Goal: Task Accomplishment & Management: Manage account settings

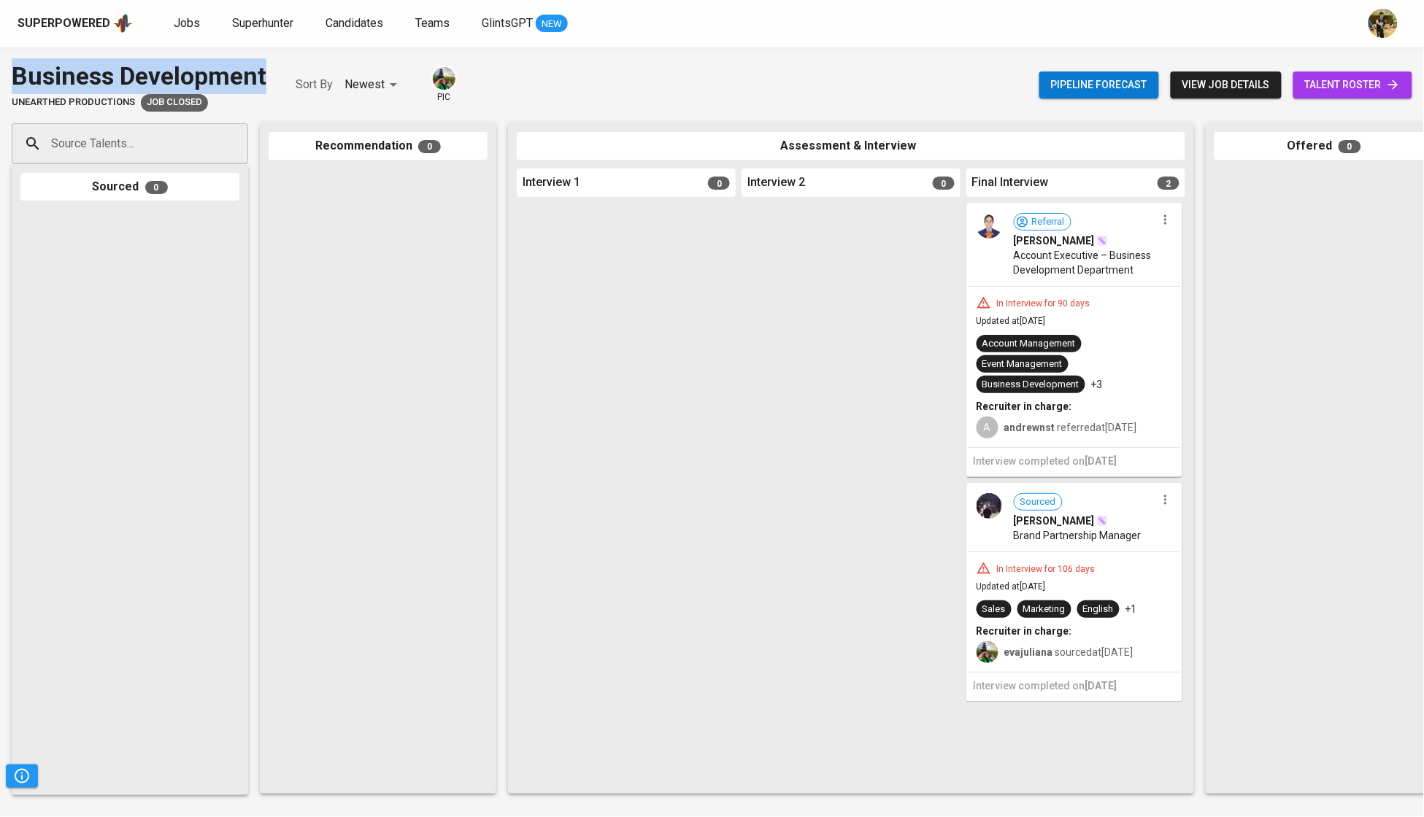
drag, startPoint x: 275, startPoint y: 74, endPoint x: 10, endPoint y: 80, distance: 265.0
click at [10, 80] on div "Business Development Unearthed Productions Job Closed Sort By Newest NEWEST pic…" at bounding box center [712, 84] width 1424 height 53
copy div "Business Development"
click at [174, 18] on span "Jobs" at bounding box center [187, 23] width 26 height 14
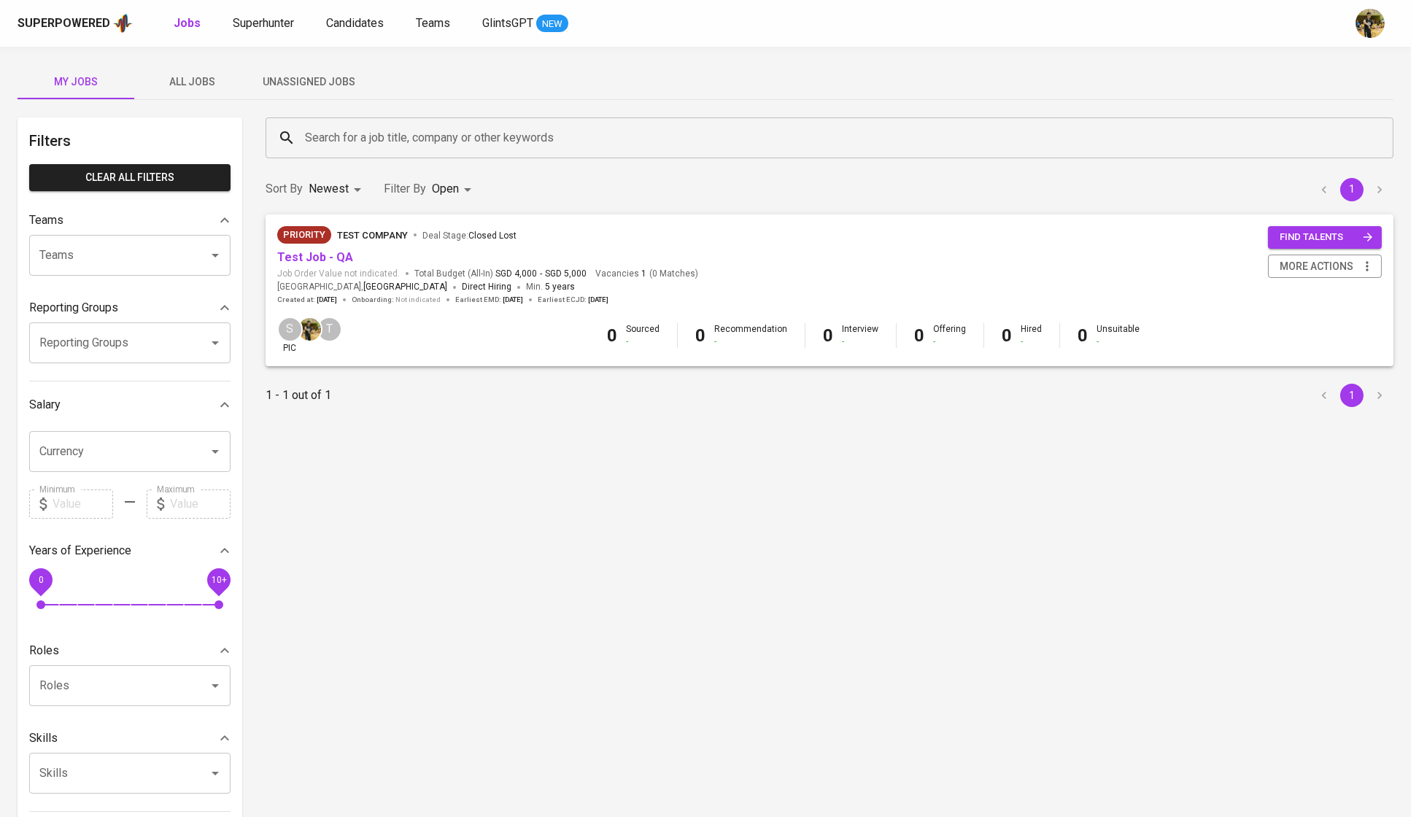
click at [205, 76] on span "All Jobs" at bounding box center [192, 82] width 99 height 18
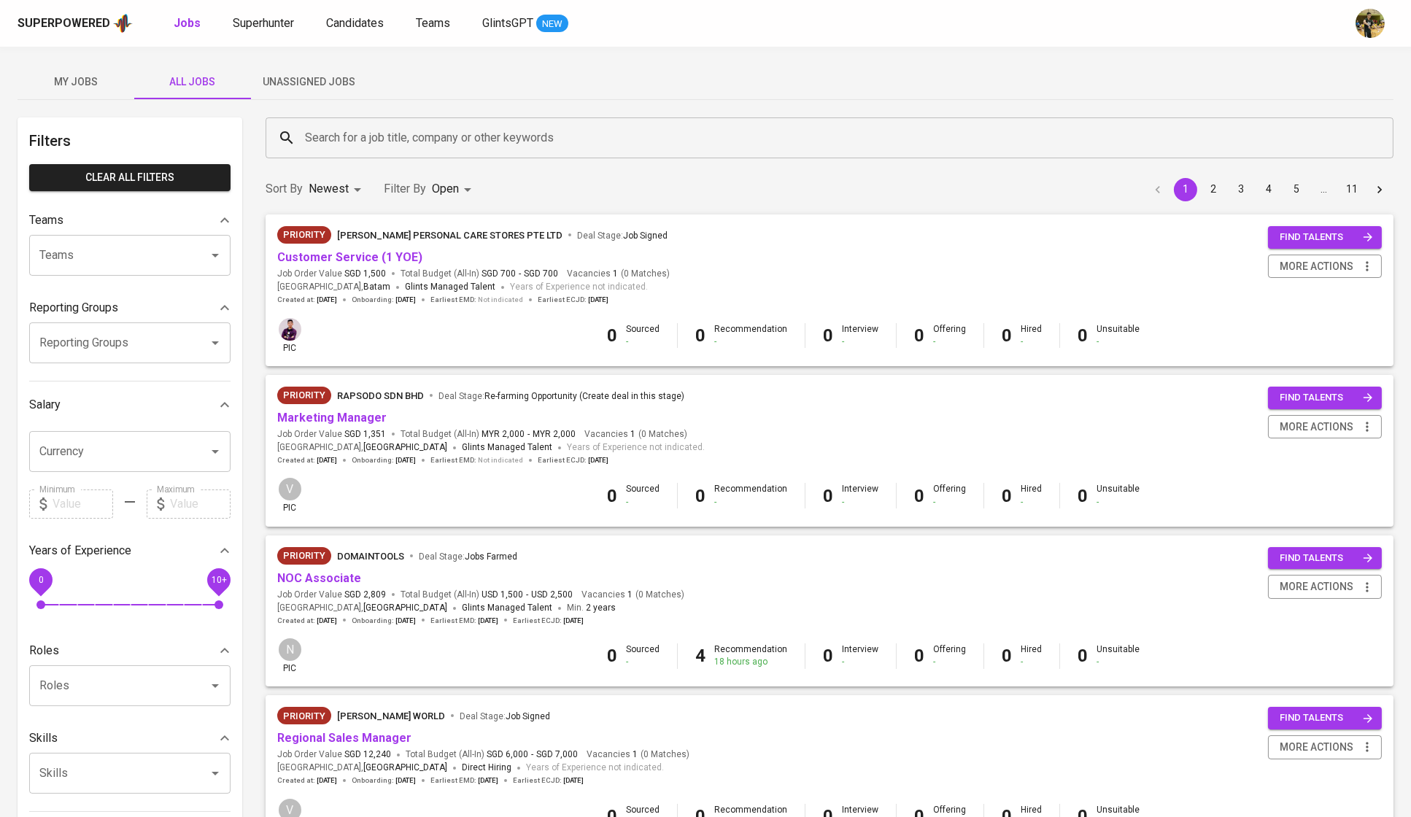
click at [451, 134] on input "Search for a job title, company or other keywords" at bounding box center [833, 138] width 1064 height 28
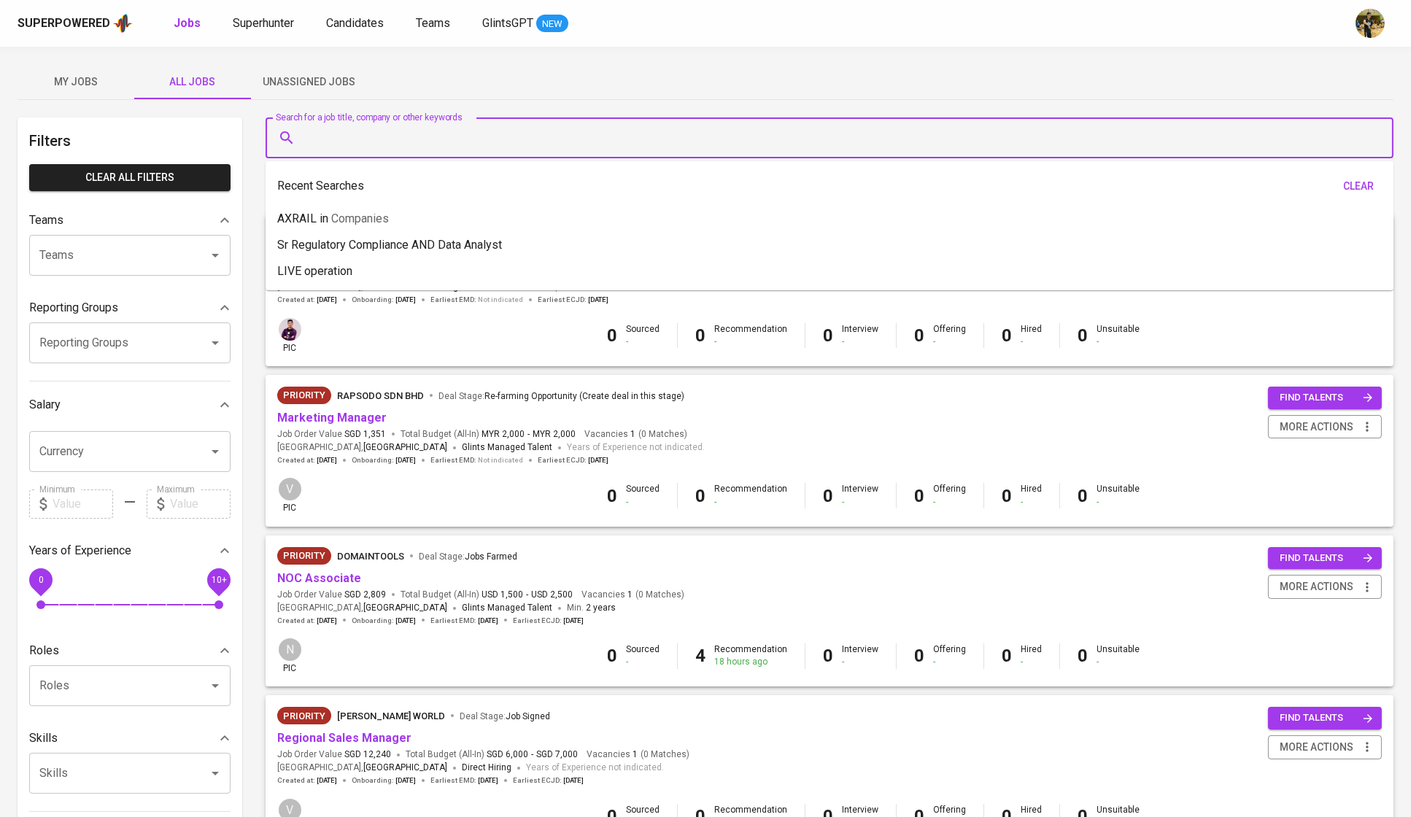
paste input "Business Development"
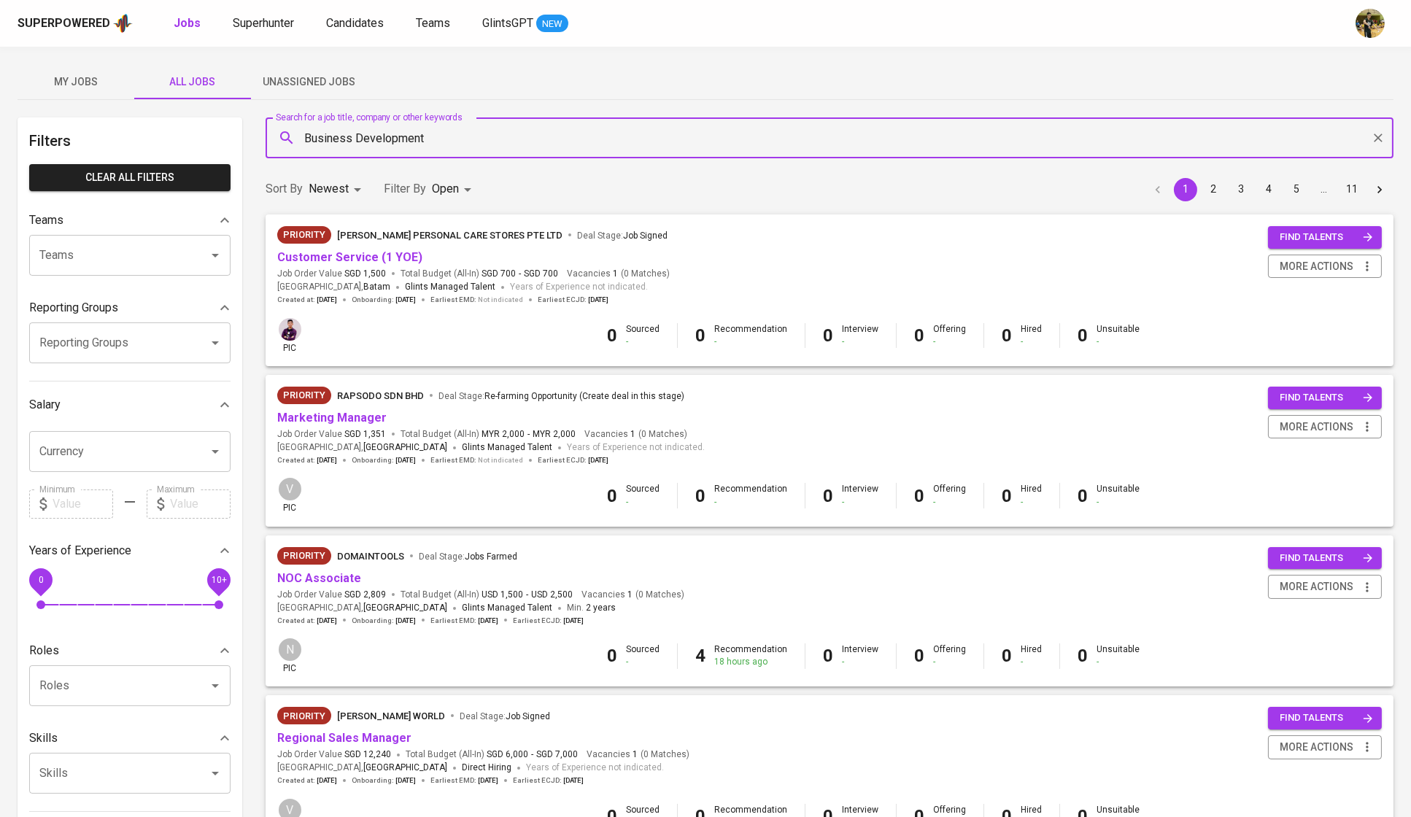
type input "Business Development"
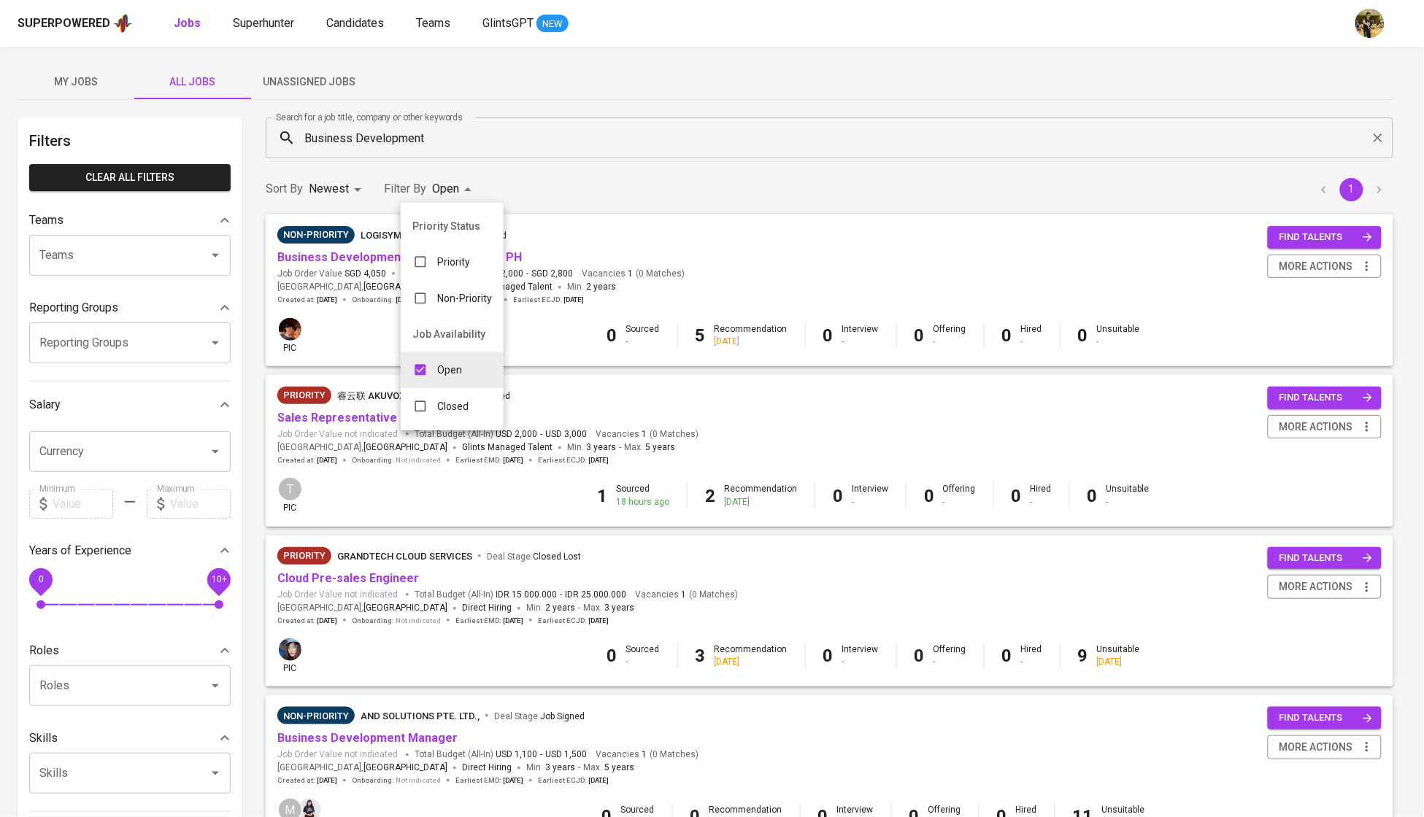
click at [466, 410] on p "Closed" at bounding box center [452, 406] width 31 height 15
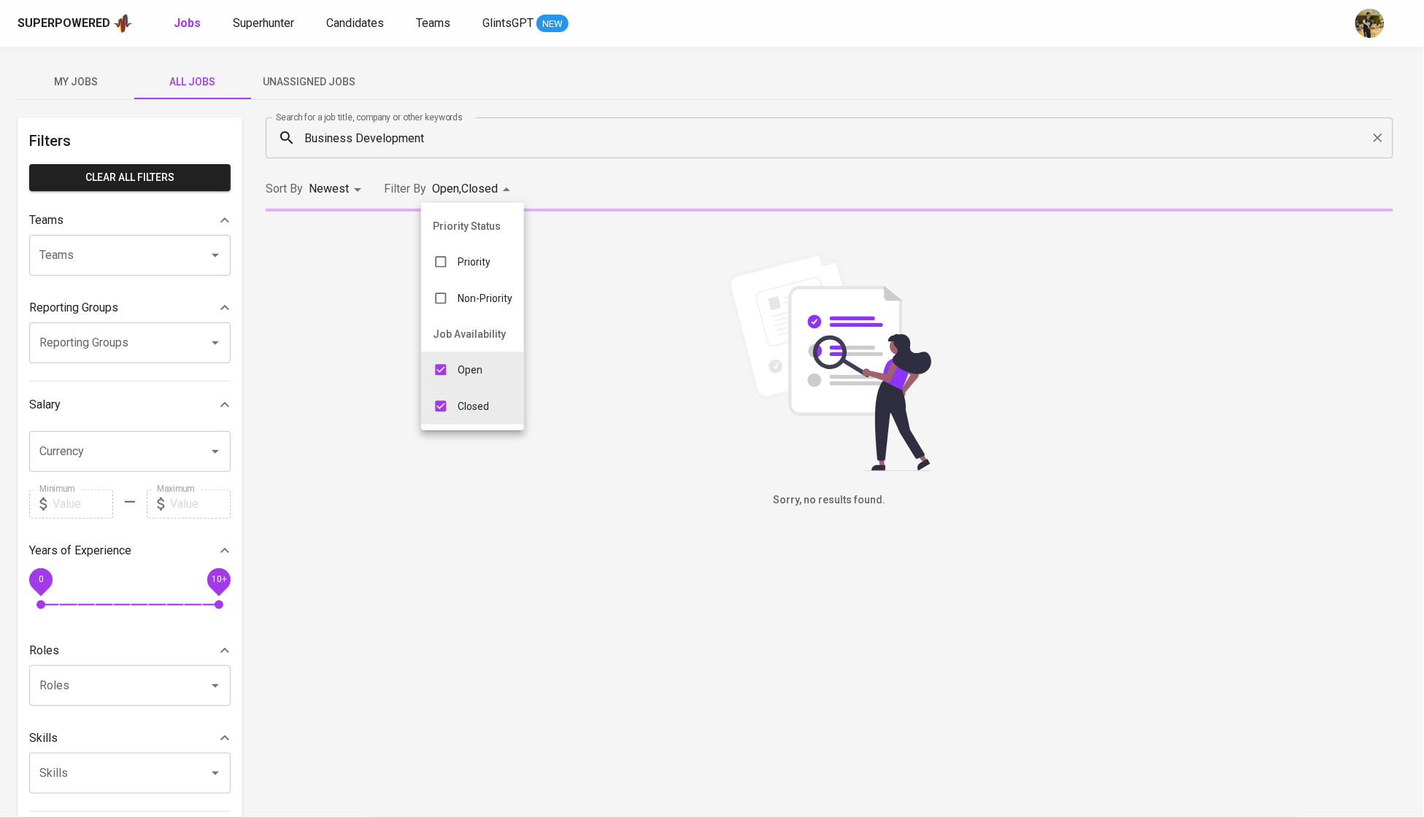
type input "OPEN,CLOSE"
checkbox input "true"
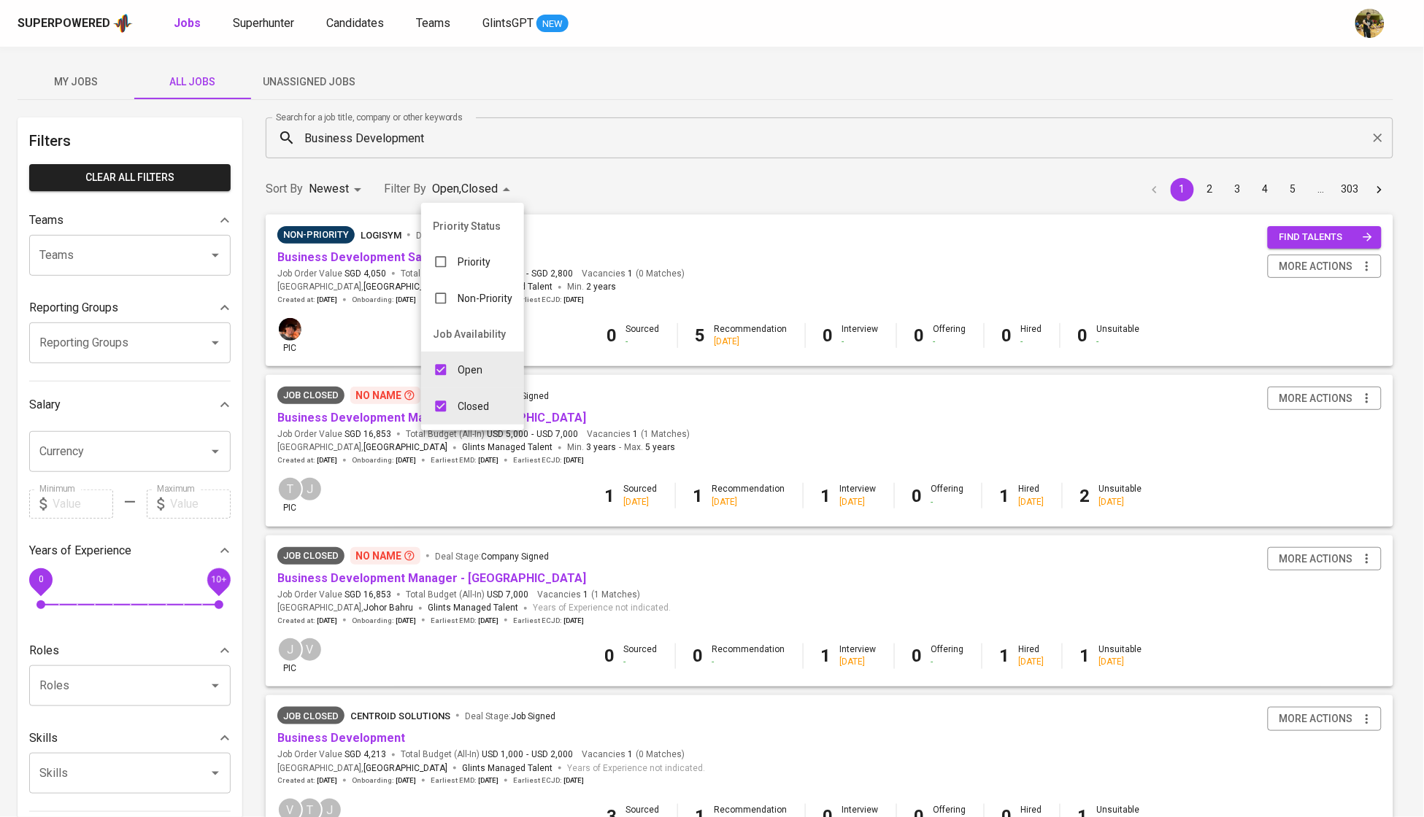
click at [466, 377] on p "Open" at bounding box center [470, 370] width 25 height 15
type input "CLOSE"
checkbox input "false"
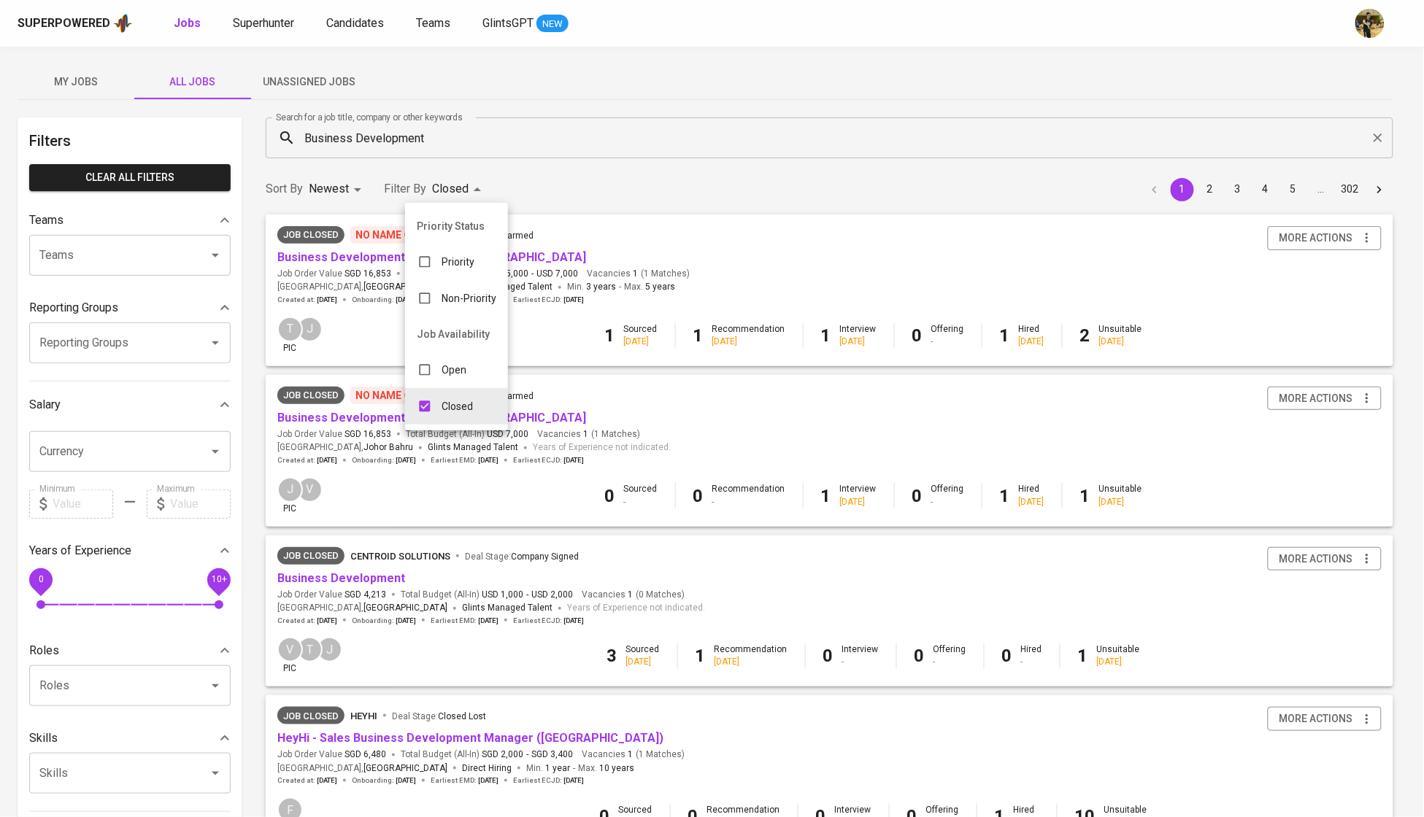
click at [585, 132] on div at bounding box center [712, 408] width 1424 height 817
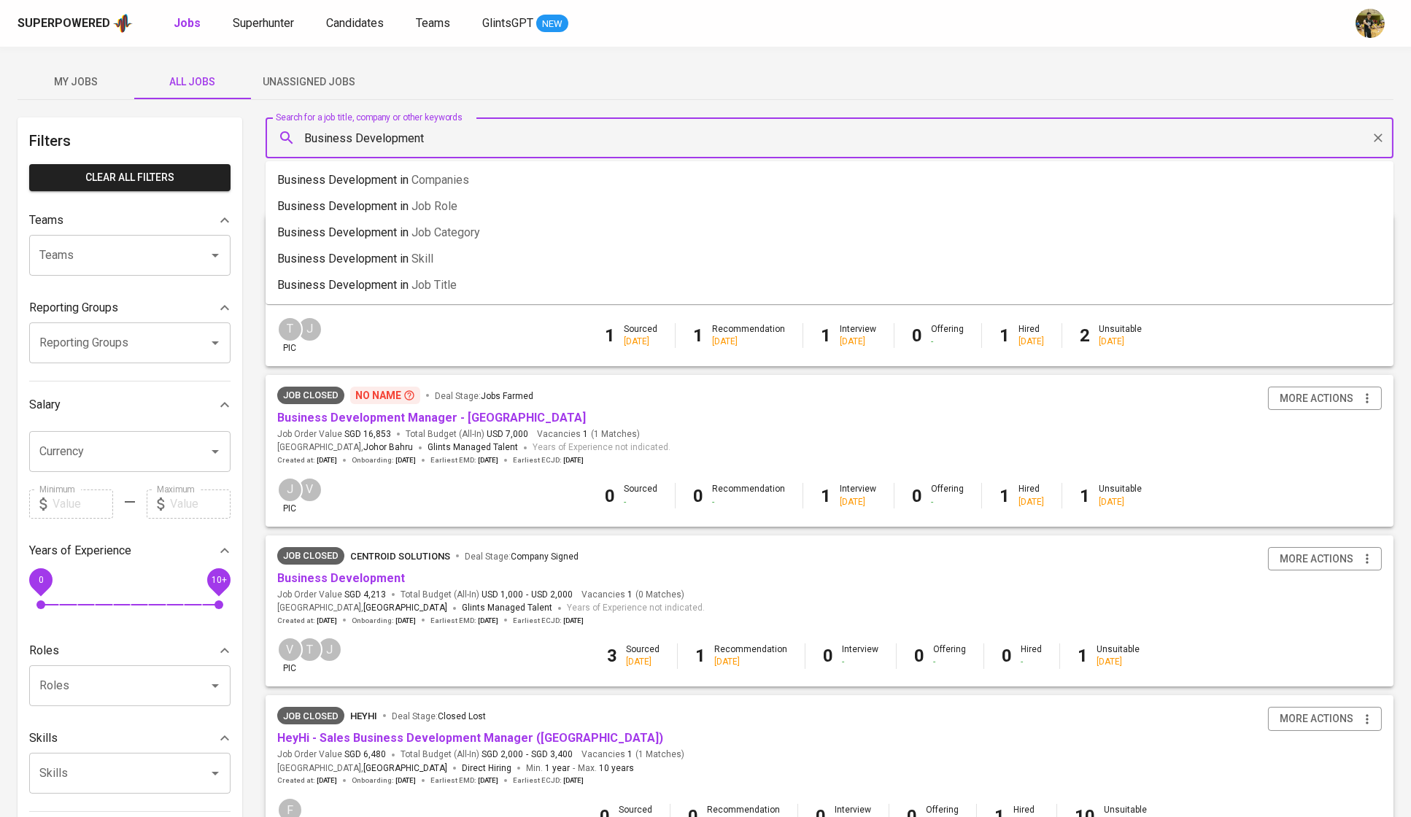
click at [477, 133] on input "Business Development" at bounding box center [833, 138] width 1064 height 28
paste input "UNEARTHED PRODUCTIONS"
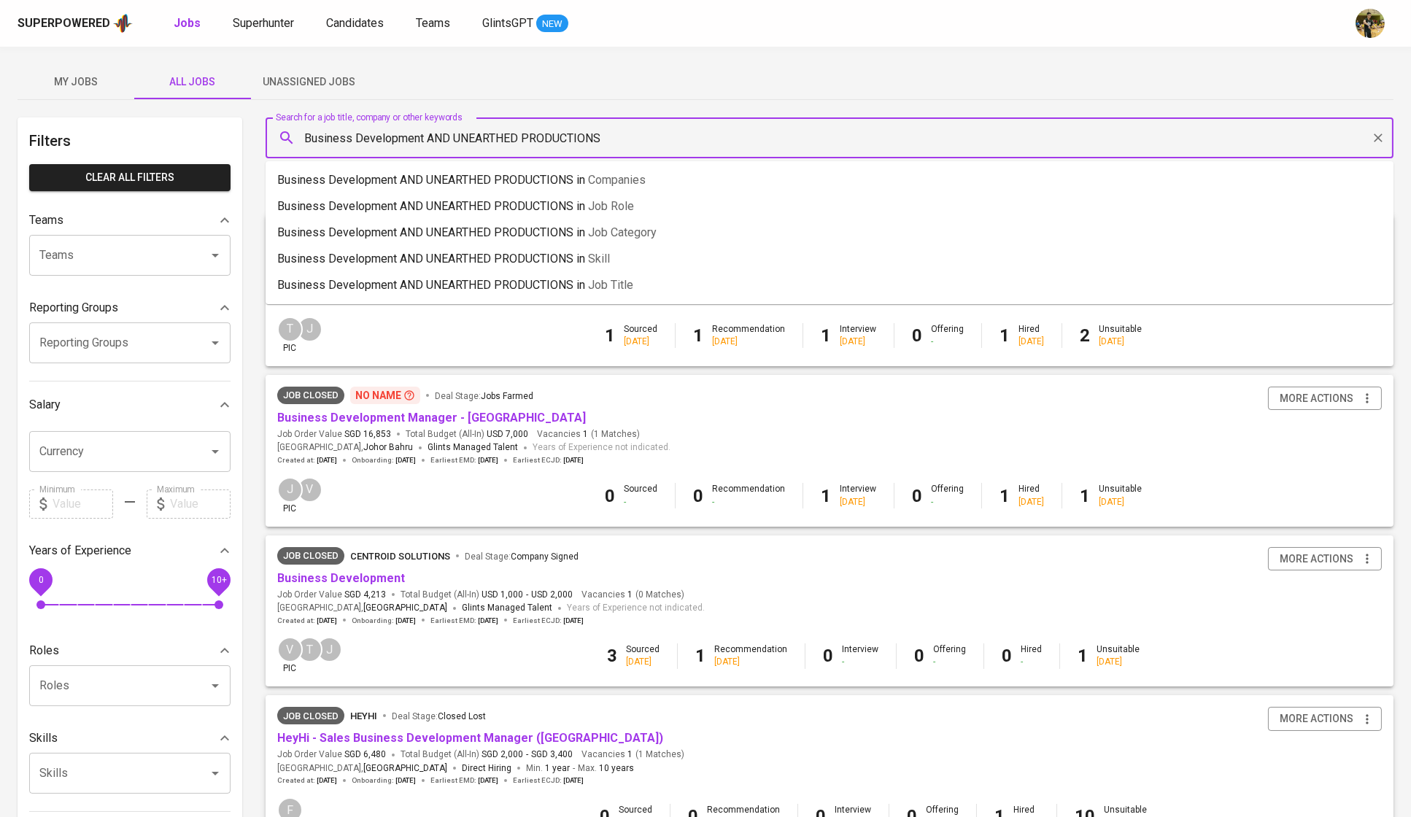
type input "Business Development AND UNEARTHED PRODUCTIONS"
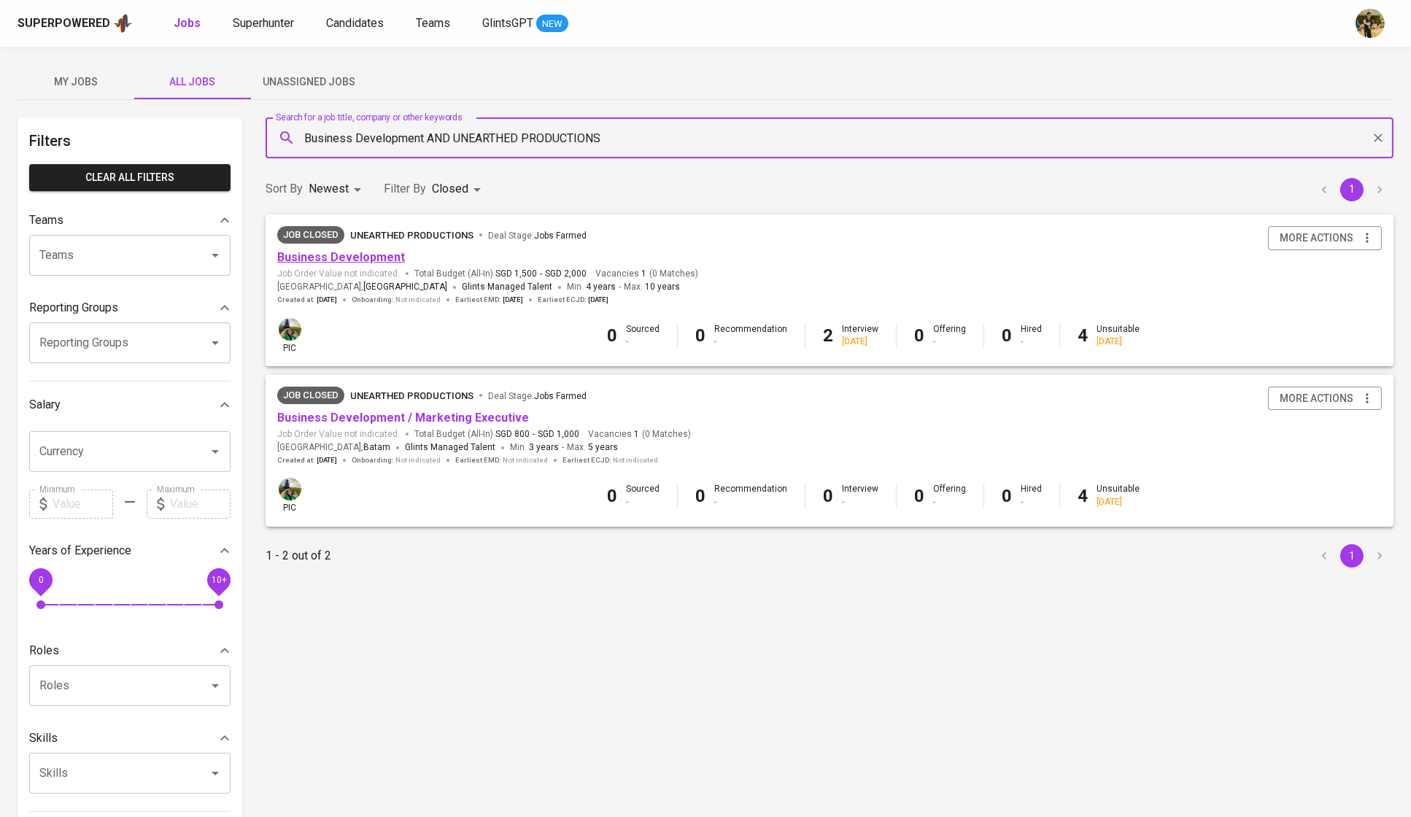
click at [343, 261] on link "Business Development" at bounding box center [341, 257] width 128 height 14
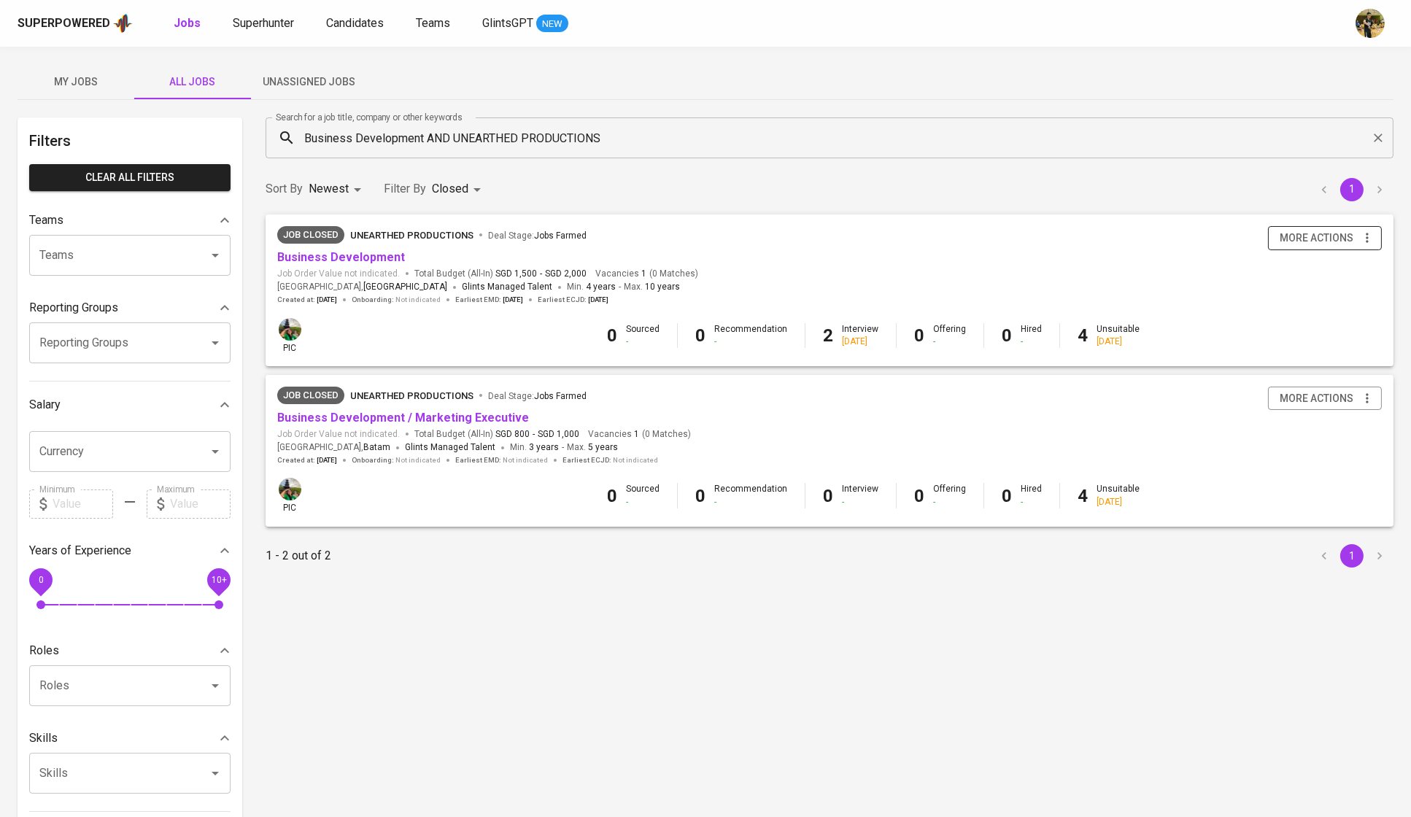
click at [1306, 233] on span "more actions" at bounding box center [1317, 238] width 74 height 18
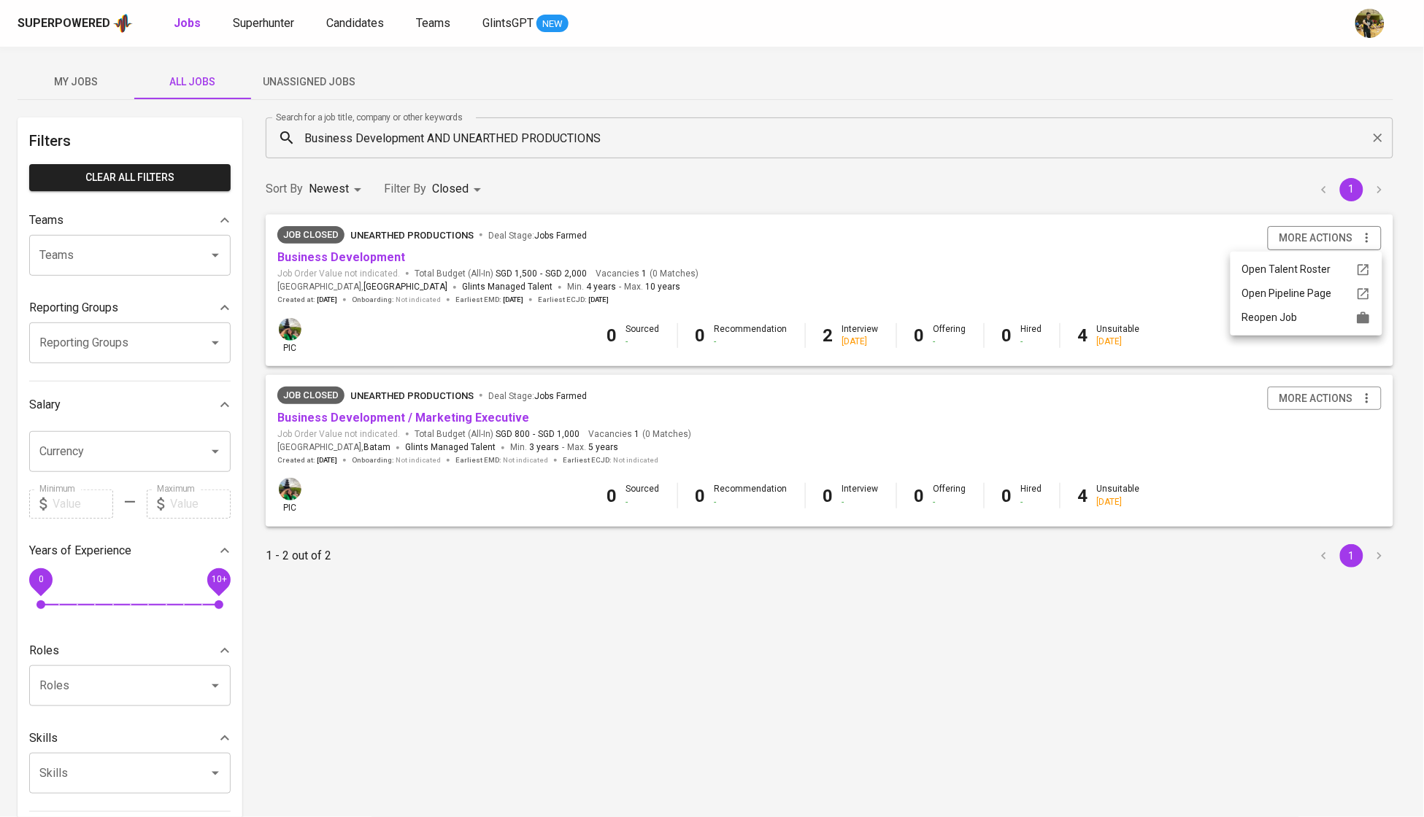
click at [1297, 320] on div "Reopen Job" at bounding box center [1306, 317] width 128 height 15
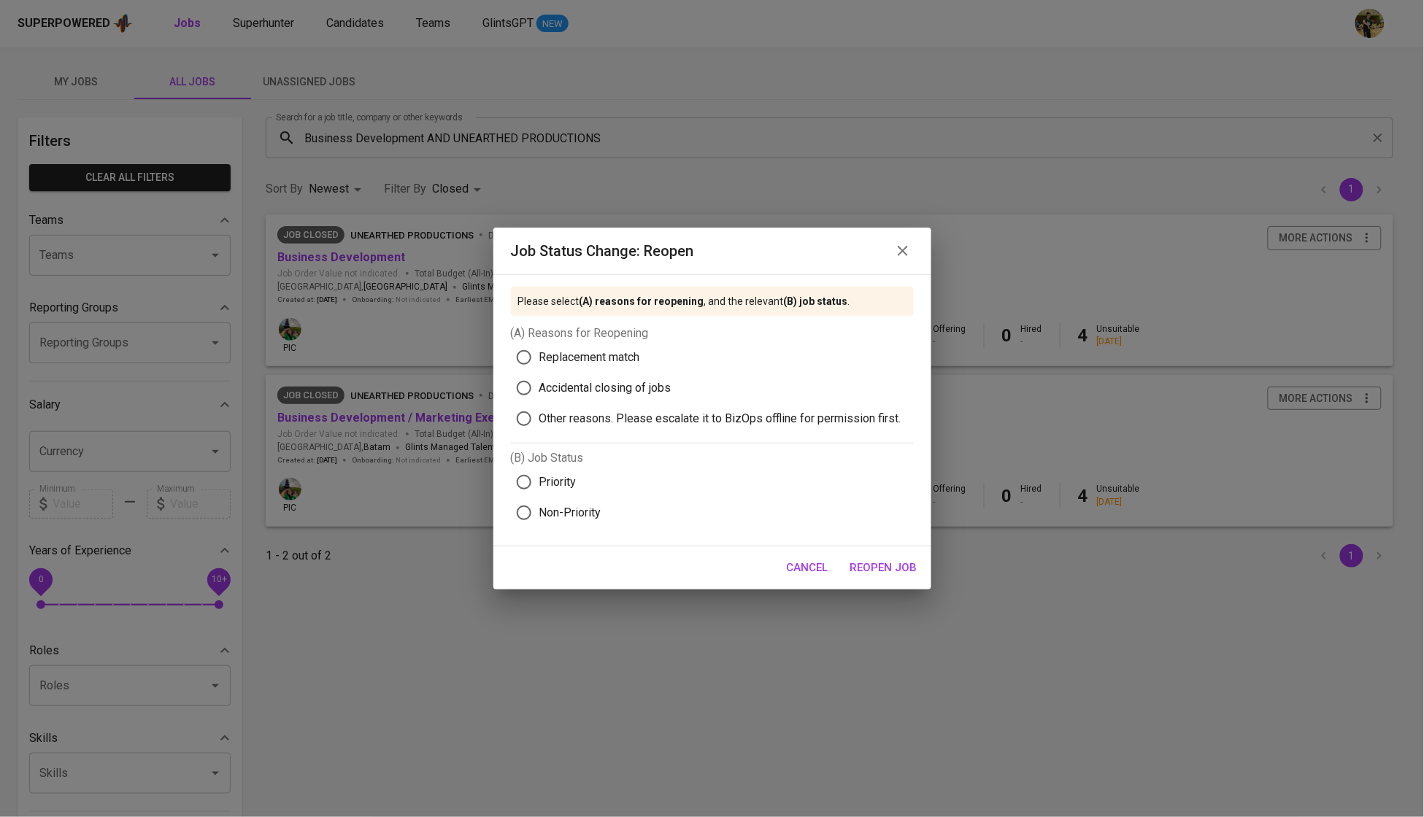
click at [616, 353] on span "Replacement match" at bounding box center [589, 358] width 101 height 18
click at [539, 353] on input "Replacement match" at bounding box center [524, 357] width 31 height 31
radio input "true"
click at [577, 485] on span "Priority" at bounding box center [557, 483] width 37 height 18
click at [539, 485] on input "Priority" at bounding box center [524, 482] width 31 height 31
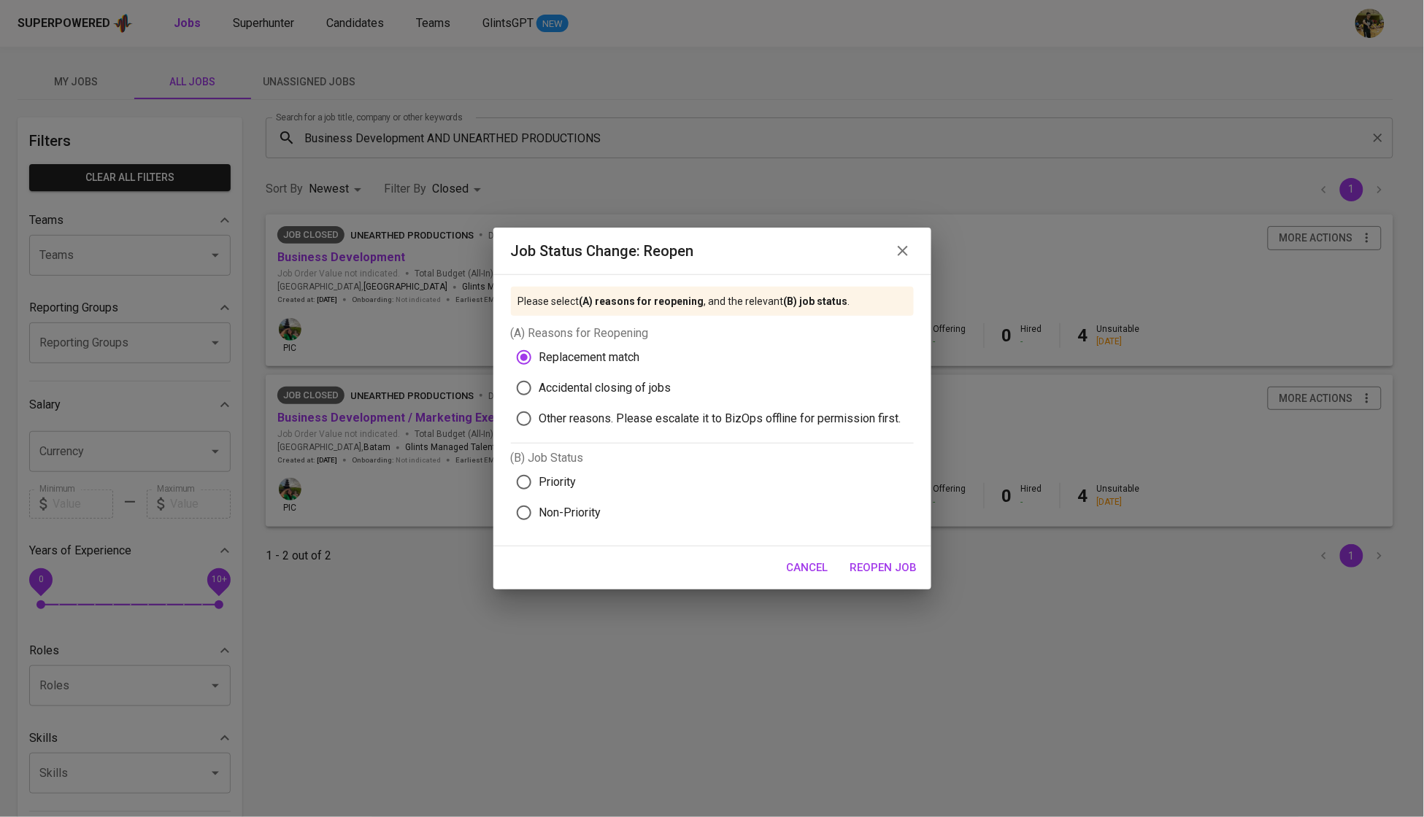
radio input "true"
click at [898, 577] on span "Reopen Job" at bounding box center [883, 567] width 67 height 19
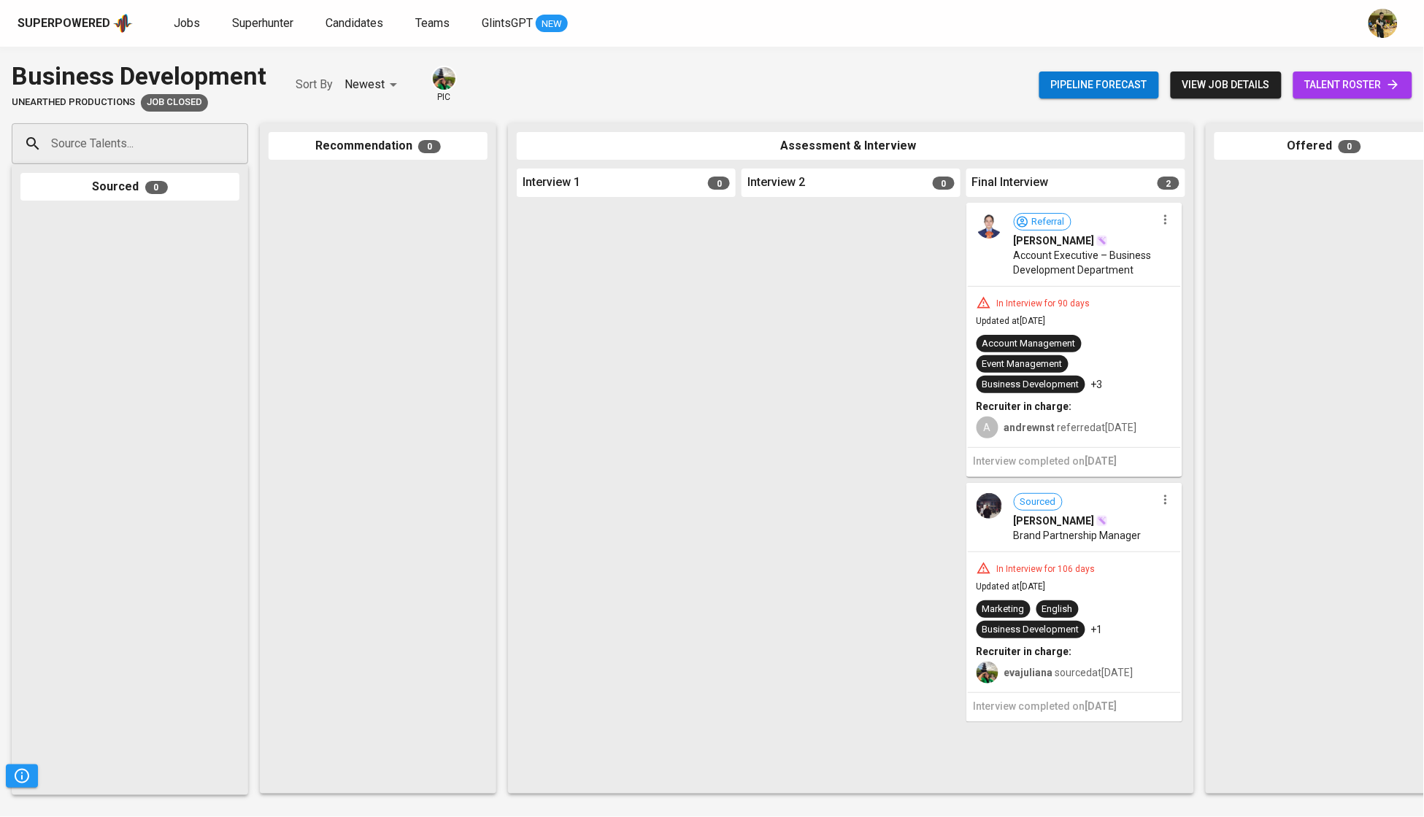
click at [109, 101] on span "Unearthed Productions" at bounding box center [73, 103] width 123 height 14
drag, startPoint x: 12, startPoint y: 103, endPoint x: 132, endPoint y: 104, distance: 119.7
click at [132, 104] on span "Unearthed Productions" at bounding box center [73, 103] width 123 height 14
copy span "Unearthed Productions"
